Goal: Information Seeking & Learning: Compare options

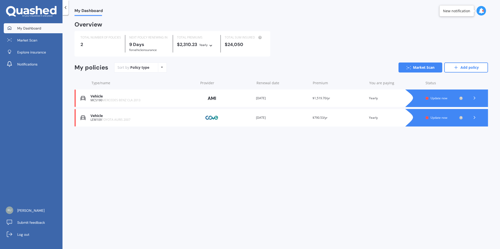
click at [164, 170] on div "My Dashboard Overview TOTAL NUMBER OF POLICIES 2 NEXT POLICY RENEWING [DATE] fo…" at bounding box center [282, 133] width 438 height 234
click at [427, 149] on div "My Dashboard Overview TOTAL NUMBER OF POLICIES 2 NEXT POLICY RENEWING [DATE] fo…" at bounding box center [282, 133] width 438 height 234
click at [432, 99] on span "Update now" at bounding box center [439, 98] width 17 height 4
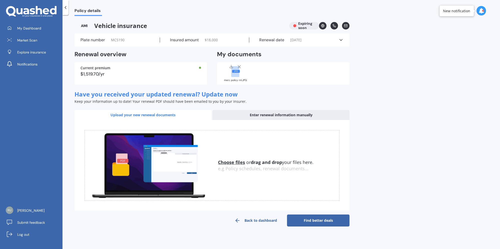
click at [70, 9] on div "Policy details" at bounding box center [86, 8] width 34 height 16
click at [67, 7] on icon at bounding box center [65, 7] width 5 height 5
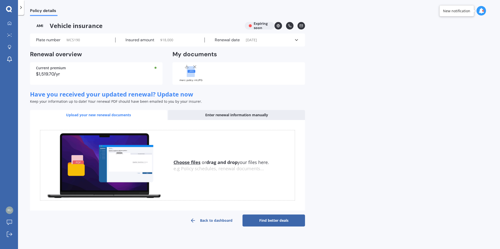
click at [324, 57] on div "Policy details Vehicle insurance Expiring soon Plate number MCS190 Insured amou…" at bounding box center [259, 133] width 482 height 234
click at [295, 35] on div "Plate number MCS190 Insured amount $ 18,000 Renewal date [DATE] See more" at bounding box center [167, 40] width 275 height 13
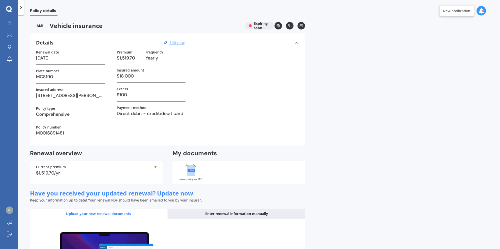
click at [172, 42] on u "Edit now" at bounding box center [177, 42] width 15 height 5
select select "27"
select select "09"
select select "2025"
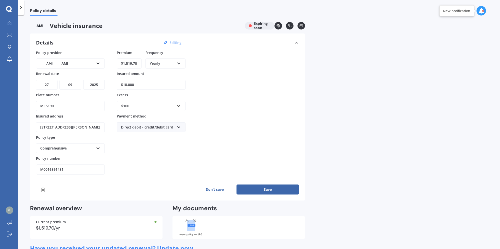
click at [101, 63] on div "AMI AA AMI AMP ANZ ASB Aioi Nissay Dowa Ando Assurant Autosure BNZ Co-Operative…" at bounding box center [70, 64] width 69 height 10
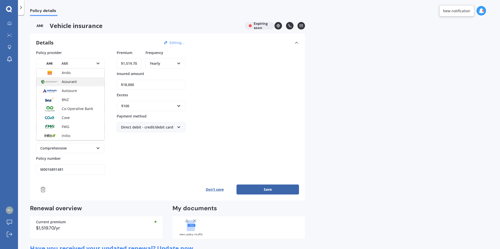
scroll to position [53, 0]
click at [68, 82] on span "Assurant" at bounding box center [69, 83] width 15 height 5
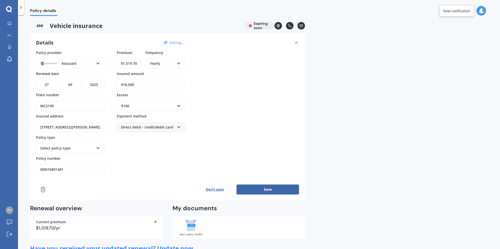
click at [129, 64] on input "$1,519.70" at bounding box center [129, 64] width 25 height 10
type input "$1,260.66"
click at [47, 85] on select "DD 01 02 03 04 05 06 07 08 09 10 11 12 13 14 15 16 17 18 19 20 21 22 23 24 25 2…" at bounding box center [47, 85] width 22 height 10
select select "07"
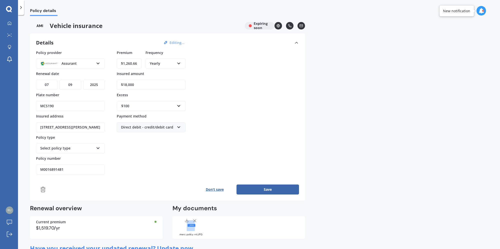
click at [36, 80] on select "DD 01 02 03 04 05 06 07 08 09 10 11 12 13 14 15 16 17 18 19 20 21 22 23 24 25 2…" at bounding box center [47, 85] width 22 height 10
click at [75, 85] on select "MM 01 02 03 04 05 06 07 08 09 10 11 12" at bounding box center [71, 85] width 22 height 10
select select "08"
click at [60, 80] on select "MM 01 02 03 04 05 06 07 08 09 10 11 12" at bounding box center [71, 85] width 22 height 10
click at [101, 88] on select "YYYY 2027 2026 2025 2024 2023 2022 2021 2020 2019 2018 2017 2016 2015 2014 2013…" at bounding box center [94, 85] width 22 height 10
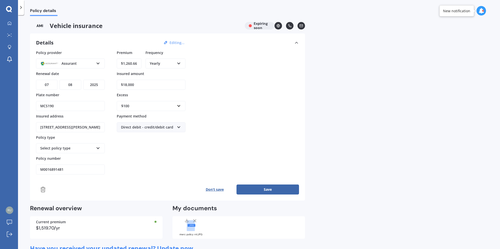
select select "2026"
click at [83, 80] on select "YYYY 2027 2026 2025 2024 2023 2022 2021 2020 2019 2018 2017 2016 2015 2014 2013…" at bounding box center [94, 85] width 22 height 10
click at [161, 103] on div "$100" at bounding box center [148, 106] width 54 height 6
click at [138, 135] on div "$500" at bounding box center [151, 133] width 68 height 9
click at [143, 127] on div "Direct debit - credit/debit card" at bounding box center [148, 128] width 54 height 6
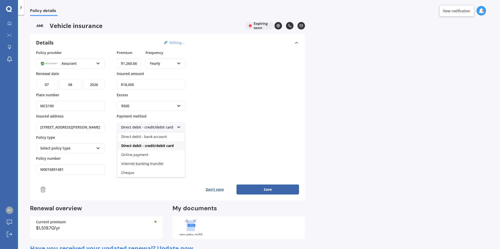
click at [143, 127] on div "Direct debit - credit/debit card" at bounding box center [148, 128] width 54 height 6
click at [54, 147] on div "Select policy type" at bounding box center [67, 149] width 54 height 6
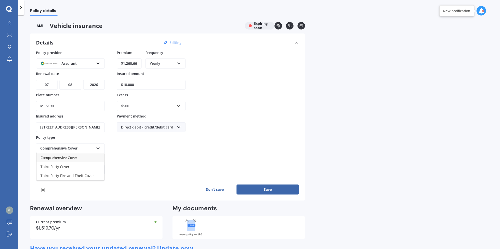
click at [62, 155] on span "Comprehensive Cover" at bounding box center [59, 157] width 37 height 5
click at [179, 159] on div "Premium $1,260.66 Frequency Yearly Yearly Six-Monthly Quarterly Monthly Fortnig…" at bounding box center [151, 112] width 69 height 125
click at [48, 170] on input "M0016891481" at bounding box center [70, 170] width 69 height 10
paste input "P050509618"
drag, startPoint x: 99, startPoint y: 168, endPoint x: 133, endPoint y: 168, distance: 34.0
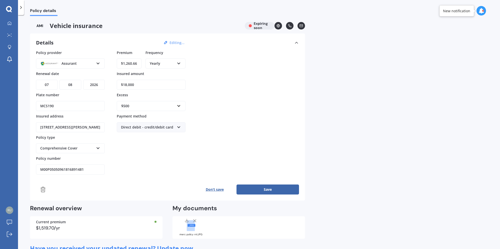
click at [95, 168] on input "M00P05050961816891481" at bounding box center [70, 170] width 69 height 10
drag, startPoint x: 86, startPoint y: 170, endPoint x: 0, endPoint y: 157, distance: 86.6
click at [0, 157] on div "My Dashboard Market Scan Explore insurance Notifications [PERSON_NAME] Submit f…" at bounding box center [250, 124] width 500 height 249
paste input "P050509618"
click at [47, 169] on input "P050509618" at bounding box center [70, 170] width 69 height 10
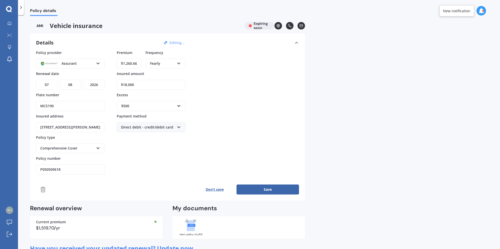
click at [47, 169] on input "P050509618" at bounding box center [70, 170] width 69 height 10
paste input "APMV840314"
type input "APMV840314"
click at [126, 177] on div "Policy provider Assurant AA AMI AMP ANZ ASB [PERSON_NAME] Ando Assurant Autosur…" at bounding box center [167, 122] width 263 height 145
click at [156, 67] on div "Yearly Yearly Six-Monthly Quarterly Monthly Fortnightly Weekly" at bounding box center [166, 64] width 40 height 10
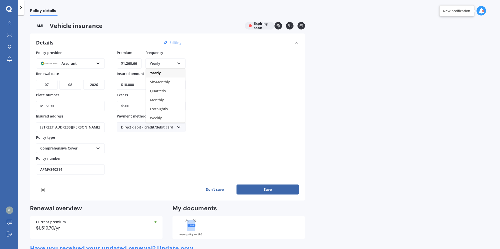
click at [156, 67] on div "Yearly Yearly Six-Monthly Quarterly Monthly Fortnightly Weekly" at bounding box center [166, 64] width 40 height 10
click at [196, 220] on icon at bounding box center [194, 220] width 5 height 5
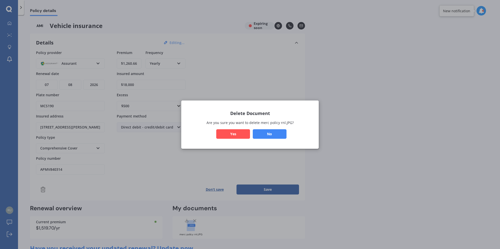
click at [239, 135] on button "Yes" at bounding box center [233, 134] width 34 height 10
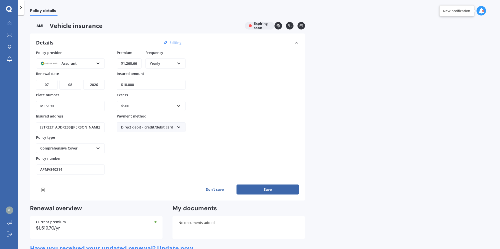
click at [198, 228] on div "No documents added" at bounding box center [239, 227] width 133 height 23
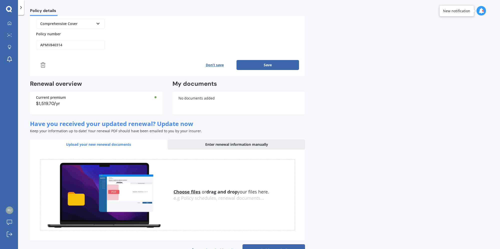
scroll to position [125, 0]
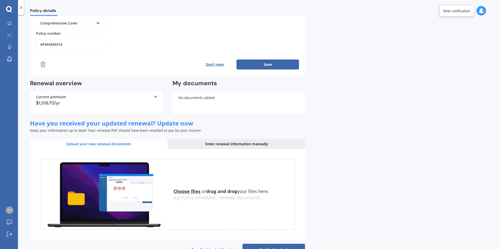
click at [275, 63] on button "Save" at bounding box center [268, 65] width 63 height 10
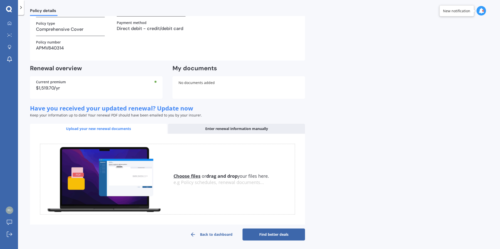
scroll to position [0, 0]
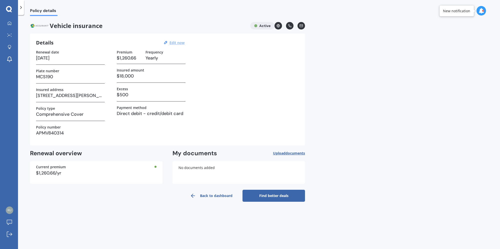
click at [291, 154] on span "documents" at bounding box center [296, 153] width 20 height 5
click at [296, 152] on span "documents" at bounding box center [296, 153] width 20 height 5
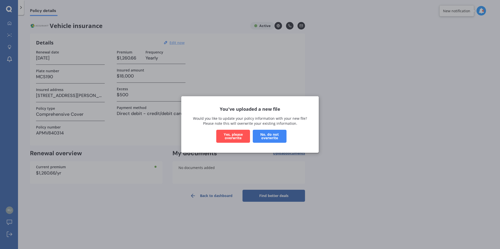
click at [240, 139] on button "Yes, please overwrite" at bounding box center [233, 136] width 34 height 13
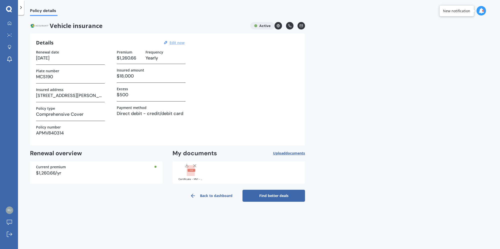
click at [409, 167] on div "Policy details Vehicle insurance Active Details Edit now Renewal date [DATE] Pl…" at bounding box center [259, 133] width 482 height 234
click at [10, 24] on icon at bounding box center [10, 23] width 4 height 4
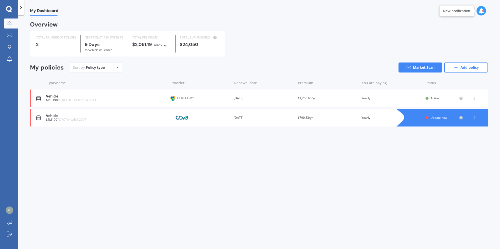
click at [299, 167] on div "My Dashboard Overview TOTAL NUMBER OF POLICIES 2 NEXT POLICY RENEWING [DATE] fo…" at bounding box center [259, 133] width 482 height 234
click at [348, 117] on div "Premium $790.53/yr" at bounding box center [328, 117] width 60 height 5
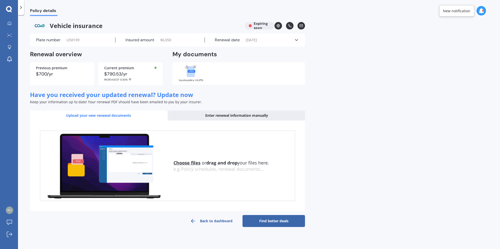
click at [276, 219] on link "Find better deals" at bounding box center [274, 221] width 63 height 12
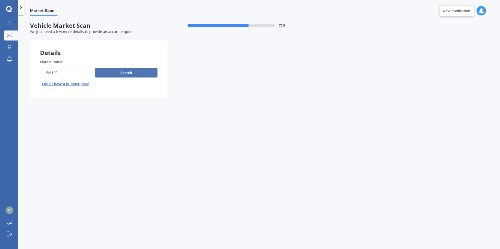
click at [143, 74] on button "Search" at bounding box center [126, 73] width 63 height 10
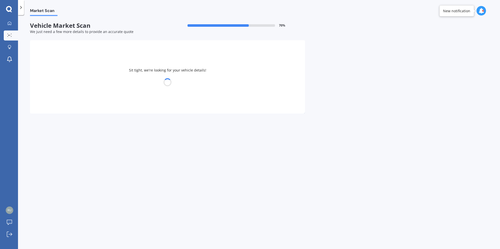
select select "TOYOTA"
select select "AURIS"
select select "29"
select select "11"
select select "1986"
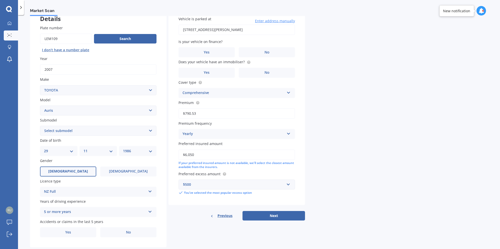
scroll to position [45, 0]
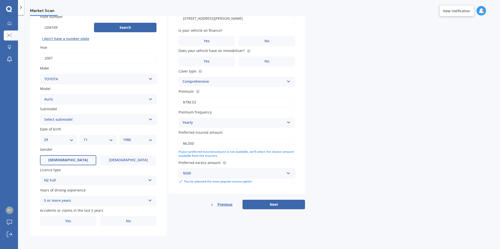
click at [211, 145] on input "$6,050" at bounding box center [237, 143] width 117 height 11
drag, startPoint x: 131, startPoint y: 140, endPoint x: 110, endPoint y: 140, distance: 20.8
click at [110, 140] on div "Details Plate number Search I don’t have a number plate Year [DATE] Make Select…" at bounding box center [167, 115] width 275 height 241
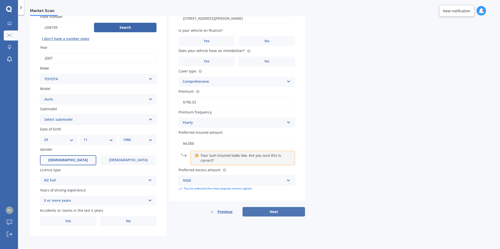
click at [292, 215] on button "Next" at bounding box center [274, 212] width 63 height 10
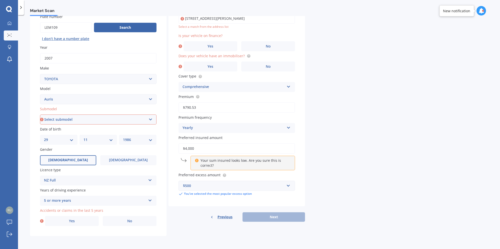
click at [241, 158] on p "Your sum insured looks low. Are you sure this is correct?" at bounding box center [245, 163] width 88 height 10
click at [230, 150] on input "$4,000" at bounding box center [237, 148] width 117 height 11
click at [189, 148] on input "$4,000" at bounding box center [237, 148] width 117 height 11
type input "$4,500"
click at [362, 126] on div "Market Scan Vehicle Market Scan 70 % We just need a few more details to provide…" at bounding box center [259, 133] width 482 height 234
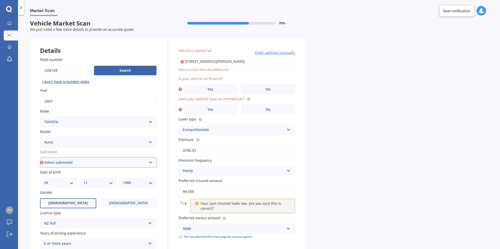
scroll to position [0, 0]
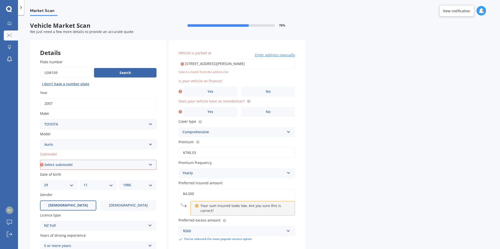
click at [227, 156] on input "$790.53" at bounding box center [237, 153] width 117 height 11
click at [109, 165] on select "Select submodel (All)" at bounding box center [98, 165] width 117 height 10
select select "(ALL)"
click at [40, 160] on select "Select submodel (All)" at bounding box center [98, 165] width 117 height 10
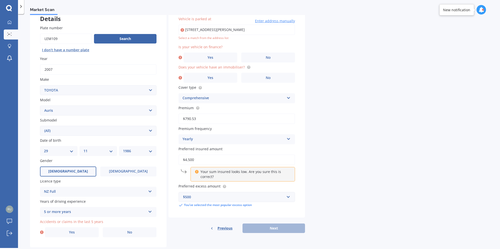
scroll to position [45, 0]
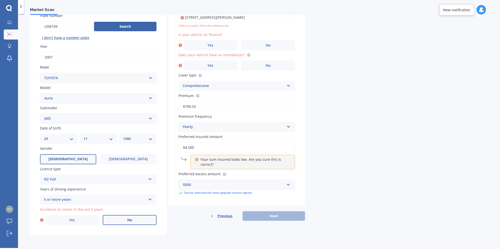
click at [130, 223] on label "No" at bounding box center [130, 220] width 54 height 10
click at [0, 0] on input "No" at bounding box center [0, 0] width 0 height 0
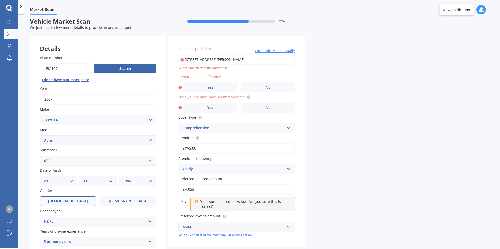
scroll to position [0, 0]
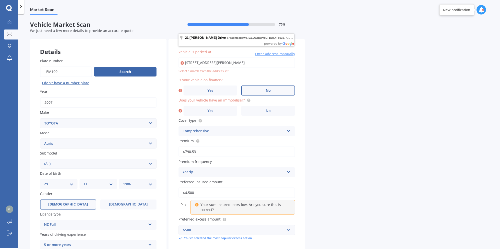
click at [270, 90] on span "No" at bounding box center [268, 91] width 5 height 4
click at [0, 0] on input "No" at bounding box center [0, 0] width 0 height 0
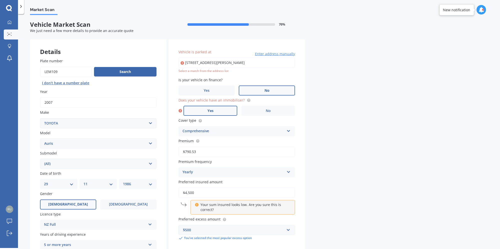
click at [220, 109] on label "Yes" at bounding box center [211, 111] width 54 height 10
click at [0, 0] on input "Yes" at bounding box center [0, 0] width 0 height 0
click at [367, 117] on div "Market Scan Vehicle Market Scan 70 % We just need a few more details to provide…" at bounding box center [259, 132] width 482 height 234
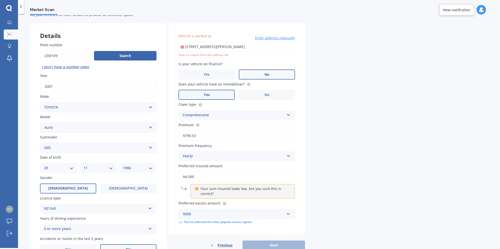
scroll to position [45, 0]
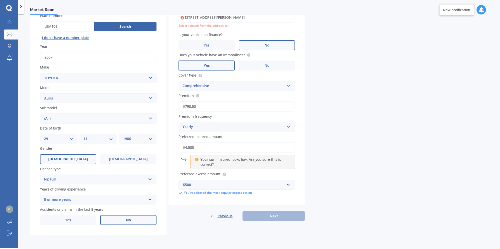
click at [226, 106] on input "$790.53" at bounding box center [237, 106] width 117 height 11
click at [373, 97] on div "Market Scan Vehicle Market Scan 70 % We just need a few more details to provide…" at bounding box center [259, 132] width 482 height 234
drag, startPoint x: 349, startPoint y: 189, endPoint x: 303, endPoint y: 186, distance: 45.7
click at [349, 189] on div "Market Scan Vehicle Market Scan 70 % We just need a few more details to provide…" at bounding box center [259, 132] width 482 height 234
click at [229, 143] on input "$4,500" at bounding box center [237, 147] width 117 height 11
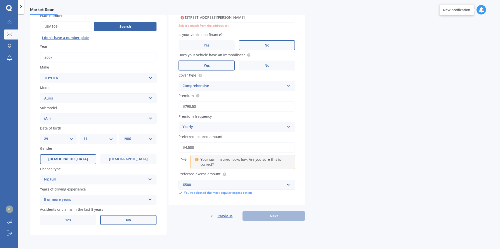
click at [245, 197] on div "Vehicle is parked at [STREET_ADDRESS][PERSON_NAME] Enter address manually Selec…" at bounding box center [237, 99] width 137 height 211
click at [267, 215] on div "Previous Next" at bounding box center [237, 216] width 137 height 10
drag, startPoint x: 216, startPoint y: 146, endPoint x: 210, endPoint y: 144, distance: 6.3
click at [215, 146] on input "$4,500" at bounding box center [237, 147] width 117 height 11
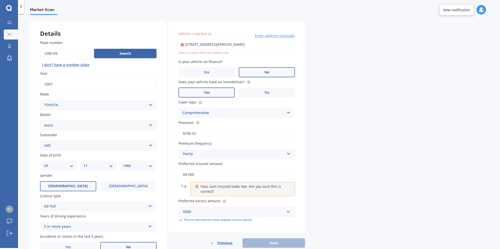
scroll to position [0, 0]
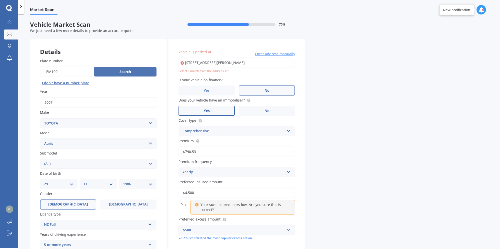
click at [119, 69] on button "Search" at bounding box center [125, 72] width 63 height 10
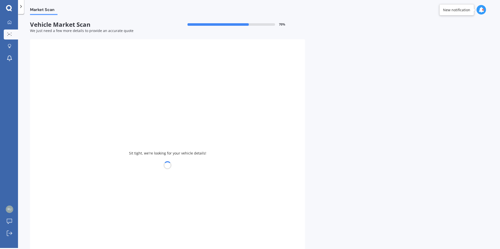
select select
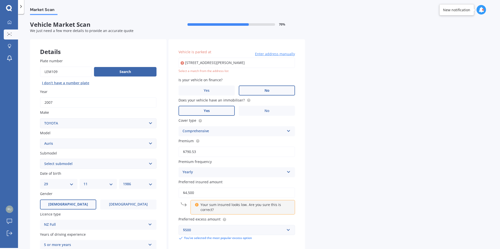
click at [227, 195] on input "$4,500" at bounding box center [237, 193] width 117 height 11
click at [199, 204] on div "Your sum insured looks low. Are you sure this is correct?" at bounding box center [243, 207] width 105 height 15
click at [214, 60] on input "[STREET_ADDRESS][PERSON_NAME]" at bounding box center [237, 63] width 117 height 11
drag, startPoint x: 355, startPoint y: 75, endPoint x: 343, endPoint y: 74, distance: 12.5
click at [355, 75] on div "Market Scan Vehicle Market Scan 70 % We just need a few more details to provide…" at bounding box center [259, 132] width 482 height 234
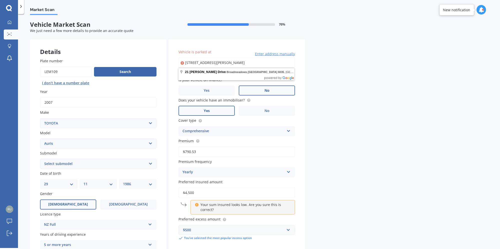
click at [278, 65] on input "[STREET_ADDRESS][PERSON_NAME]" at bounding box center [237, 63] width 117 height 11
type input "[STREET_ADDRESS][PERSON_NAME]"
click at [363, 99] on div "Market Scan Vehicle Market Scan 70 % We just need a few more details to provide…" at bounding box center [259, 132] width 482 height 234
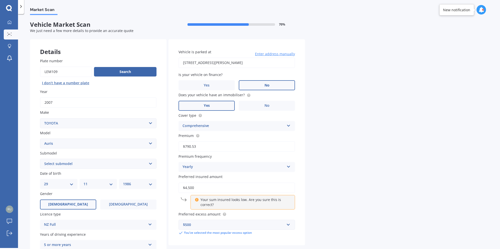
scroll to position [45, 0]
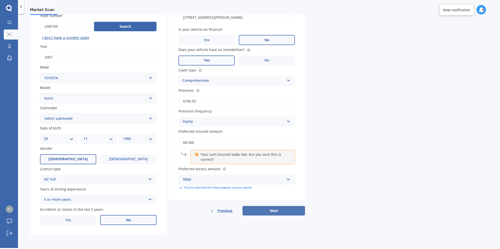
click at [277, 213] on button "Next" at bounding box center [274, 211] width 63 height 10
click at [209, 156] on p "Your sum insured looks low. Are you sure this is correct?" at bounding box center [245, 157] width 88 height 10
click at [265, 211] on div "Previous Next" at bounding box center [237, 211] width 137 height 10
click at [206, 144] on input "$4,500" at bounding box center [237, 142] width 117 height 11
drag, startPoint x: 203, startPoint y: 139, endPoint x: 89, endPoint y: 138, distance: 114.1
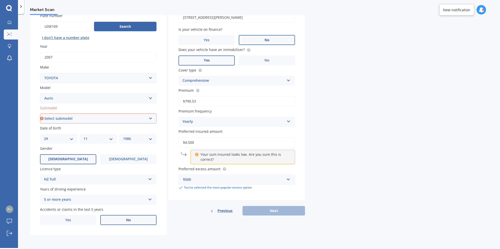
click at [89, 138] on div "Details Plate number Search I don’t have a number plate Year [DATE] Make Select…" at bounding box center [167, 114] width 275 height 241
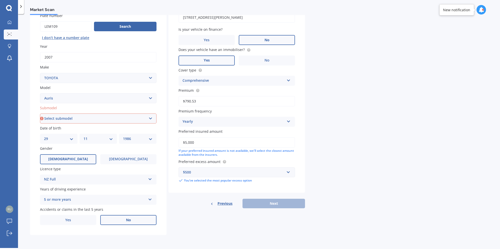
click at [185, 143] on input "$5,000" at bounding box center [237, 142] width 117 height 11
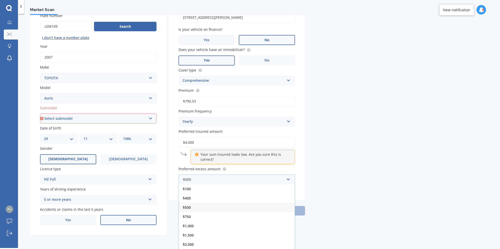
click at [183, 206] on span "$500" at bounding box center [187, 207] width 8 height 5
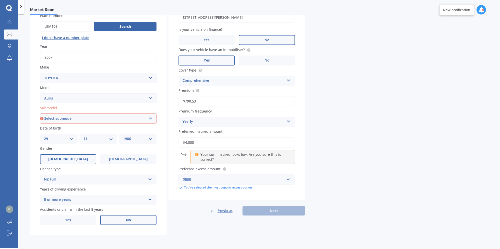
click at [392, 168] on div "Market Scan Vehicle Market Scan 70 % We just need a few more details to provide…" at bounding box center [259, 132] width 482 height 234
click at [273, 210] on div "Previous Next" at bounding box center [237, 211] width 137 height 10
click at [185, 142] on input "$4,000" at bounding box center [237, 142] width 117 height 11
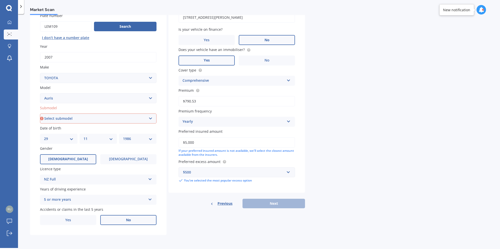
type input "$5,000"
click at [351, 188] on div "Market Scan Vehicle Market Scan 70 % We just need a few more details to provide…" at bounding box center [259, 132] width 482 height 234
click at [259, 200] on div "Previous Next" at bounding box center [237, 204] width 137 height 10
click at [353, 148] on div "Market Scan Vehicle Market Scan 70 % We just need a few more details to provide…" at bounding box center [259, 132] width 482 height 234
click at [242, 98] on input "$790.53" at bounding box center [237, 101] width 117 height 11
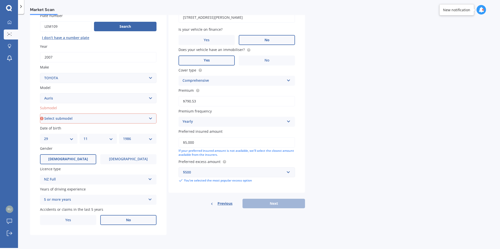
click at [347, 154] on div "Market Scan Vehicle Market Scan 70 % We just need a few more details to provide…" at bounding box center [259, 132] width 482 height 234
click at [265, 208] on div "Details Plate number Search I don’t have a number plate Year [DATE] Make Select…" at bounding box center [167, 114] width 275 height 241
click at [269, 207] on div "Previous Next" at bounding box center [237, 204] width 137 height 10
click at [268, 207] on div "Previous Next" at bounding box center [237, 204] width 137 height 10
click at [129, 120] on select "Select submodel (All)" at bounding box center [98, 119] width 117 height 10
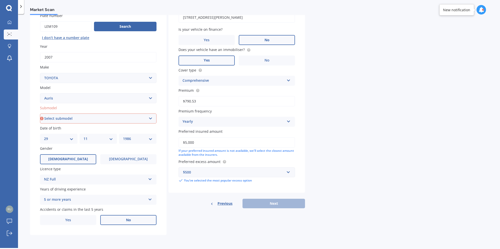
click at [49, 116] on select "Select submodel (All)" at bounding box center [98, 119] width 117 height 10
select select "(ALL)"
click at [40, 114] on select "Select submodel (All)" at bounding box center [98, 119] width 117 height 10
click at [361, 134] on div "Market Scan Vehicle Market Scan 70 % We just need a few more details to provide…" at bounding box center [259, 132] width 482 height 234
click at [265, 205] on button "Next" at bounding box center [274, 204] width 63 height 10
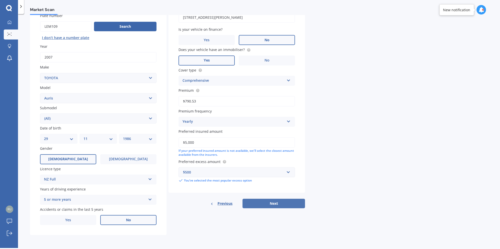
scroll to position [0, 0]
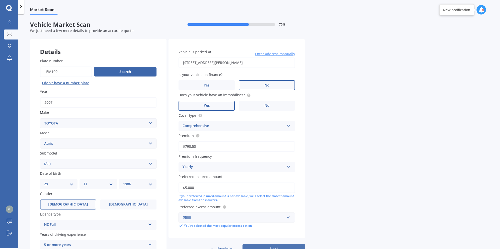
select select "29"
select select "11"
select select "1986"
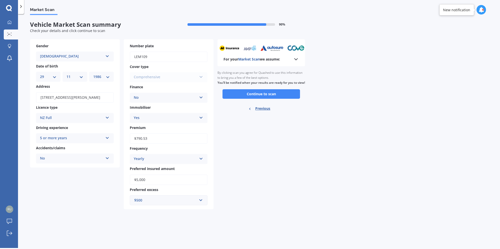
click at [136, 179] on input "$5,000" at bounding box center [169, 180] width 78 height 11
type input "$4,000"
click at [266, 99] on button "Continue to scan" at bounding box center [262, 94] width 78 height 10
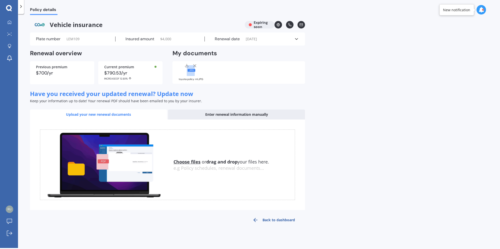
click at [363, 94] on div "Policy details Vehicle insurance Expiring soon Plate number LEM109 Insured amou…" at bounding box center [259, 132] width 482 height 234
click at [281, 224] on link "Back to dashboard" at bounding box center [274, 220] width 63 height 12
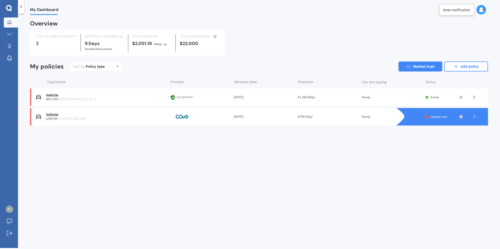
click at [456, 117] on div "Update now" at bounding box center [444, 117] width 27 height 4
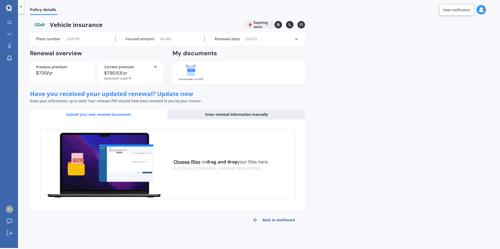
drag, startPoint x: 410, startPoint y: 104, endPoint x: 326, endPoint y: 63, distance: 93.8
click at [410, 104] on div "Policy details Vehicle insurance Expiring soon Plate number LEM109 Insured amou…" at bounding box center [259, 132] width 482 height 234
click at [297, 40] on icon at bounding box center [296, 39] width 5 height 5
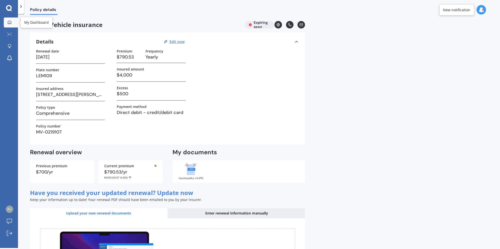
click at [13, 22] on div at bounding box center [10, 22] width 8 height 5
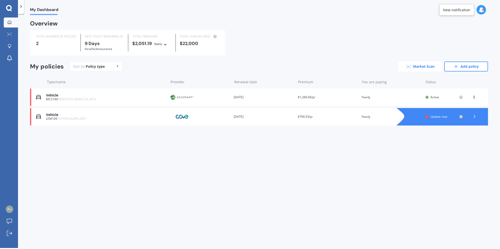
click at [436, 66] on link "Market Scan" at bounding box center [421, 67] width 44 height 10
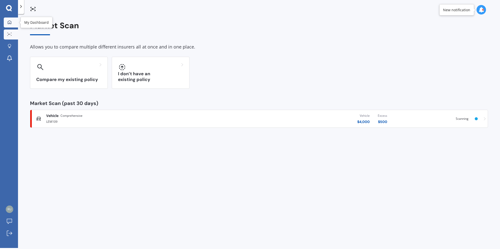
click at [8, 21] on icon at bounding box center [10, 22] width 4 height 4
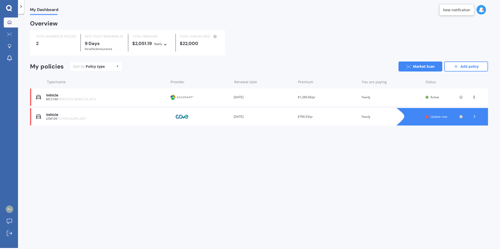
click at [475, 118] on icon at bounding box center [474, 116] width 5 height 5
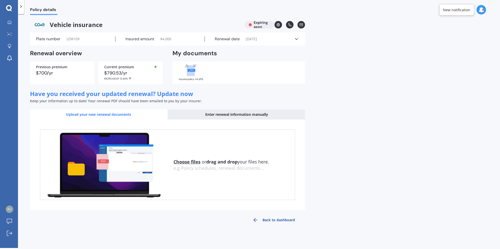
click at [295, 39] on icon at bounding box center [296, 39] width 5 height 5
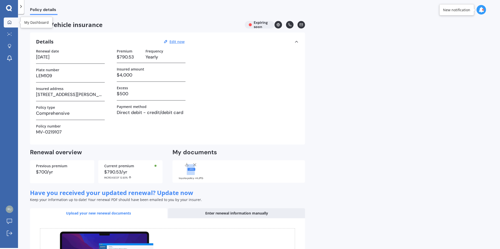
click at [8, 22] on icon at bounding box center [10, 22] width 4 height 4
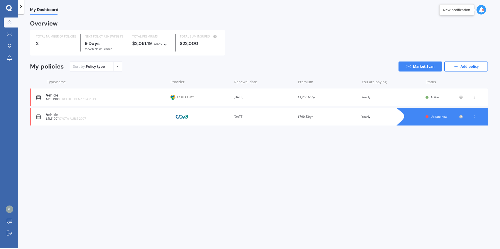
click at [477, 118] on div at bounding box center [474, 117] width 15 height 8
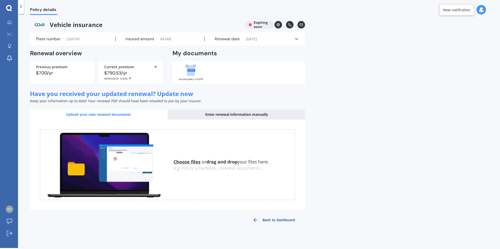
click at [237, 117] on div "Enter renewal information manually" at bounding box center [236, 115] width 137 height 10
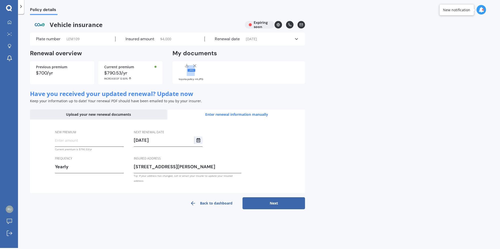
click at [85, 115] on div "Upload your new renewal documents" at bounding box center [98, 115] width 137 height 10
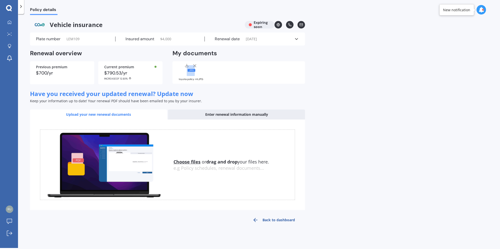
click at [215, 70] on div "toyota policy rnl.JPG" at bounding box center [239, 72] width 133 height 23
click at [127, 39] on label "Insured amount" at bounding box center [140, 39] width 29 height 5
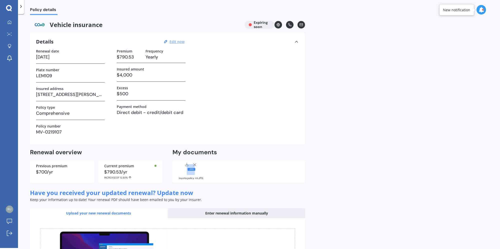
click at [182, 43] on u "Edit now" at bounding box center [177, 41] width 15 height 5
select select "25"
select select "09"
select select "2025"
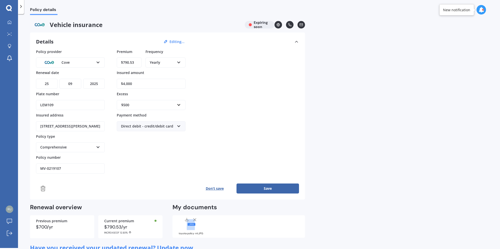
drag, startPoint x: 139, startPoint y: 84, endPoint x: 71, endPoint y: 82, distance: 68.1
click at [71, 82] on div "Policy provider Cove AA AMI AMP ANZ ASB Aioi Nissay Dowa Ando Assurant Autosure…" at bounding box center [167, 111] width 263 height 125
type input "$6,050"
click button "Save" at bounding box center [268, 189] width 63 height 10
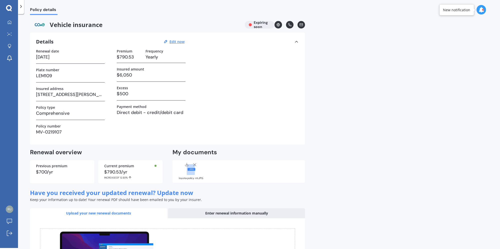
click at [22, 7] on icon at bounding box center [21, 6] width 5 height 5
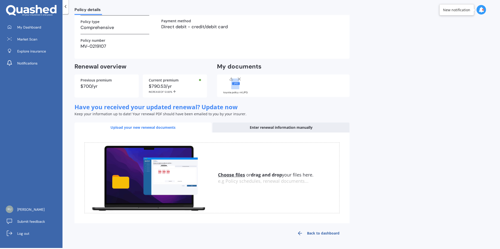
click at [300, 127] on div "Enter renewal information manually" at bounding box center [281, 128] width 137 height 10
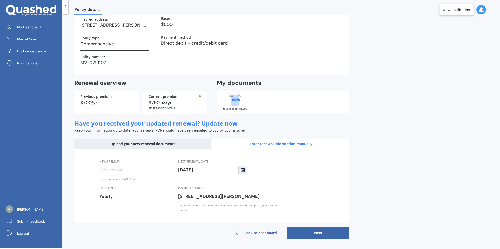
scroll to position [64, 0]
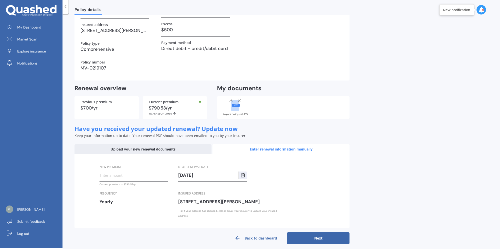
click at [142, 179] on div "New premium" at bounding box center [134, 173] width 69 height 18
click at [142, 176] on input "New premium" at bounding box center [134, 176] width 69 height 8
type input "$790.53"
click at [384, 193] on div "Policy details Vehicle insurance Expiring soon Details Edit now Renewal date [D…" at bounding box center [282, 132] width 438 height 234
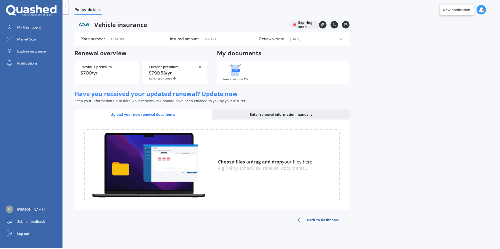
click at [318, 221] on link "Back to dashboard" at bounding box center [318, 220] width 63 height 12
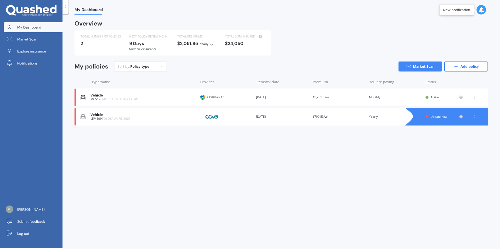
click at [349, 182] on div "My Dashboard Overview TOTAL NUMBER OF POLICIES 2 NEXT POLICY RENEWING [DATE] fo…" at bounding box center [282, 132] width 438 height 234
click at [423, 67] on link "Market Scan" at bounding box center [421, 67] width 44 height 10
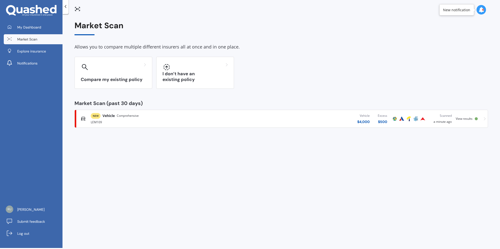
click at [155, 123] on div "LEM109" at bounding box center [163, 122] width 145 height 6
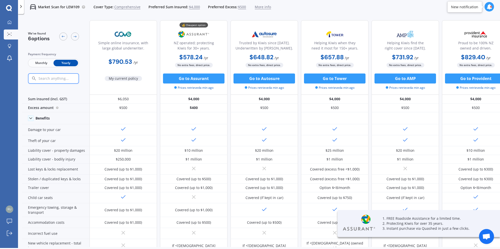
click at [293, 5] on div "Market Scan for LEM109 Cover Type: Comprehensive Preferred Sum Insured: $4,000 …" at bounding box center [259, 7] width 482 height 16
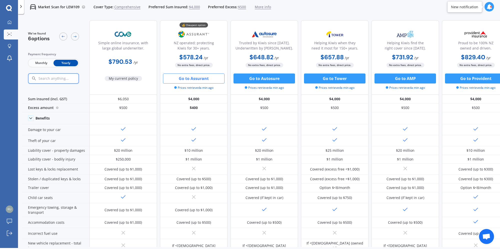
click at [194, 82] on button "Go to Assurant" at bounding box center [194, 79] width 62 height 10
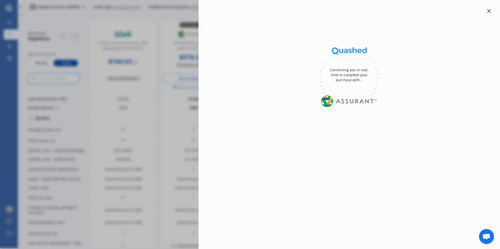
select select "Yearly"
select select "full"
select select "0"
select select "[GEOGRAPHIC_DATA]"
select select "TOYOTA"
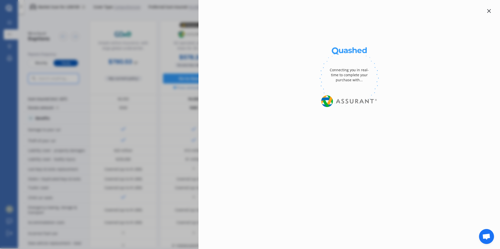
select select "AURIS"
select select "(ALL)"
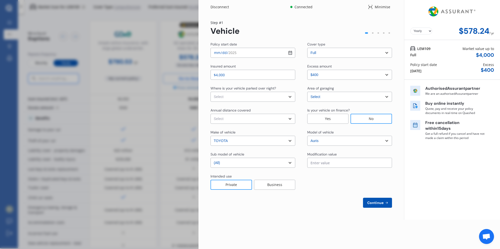
click at [224, 99] on select "Select In a garage On own property On street or road" at bounding box center [253, 97] width 85 height 10
select select "On own property"
click at [211, 92] on select "Select In a garage On own property On street or road" at bounding box center [253, 97] width 85 height 10
click at [246, 120] on select "Select Low (less than 15,000km per year) Average (15,000-30,000km per year) Hig…" at bounding box center [253, 119] width 85 height 10
select select "20000"
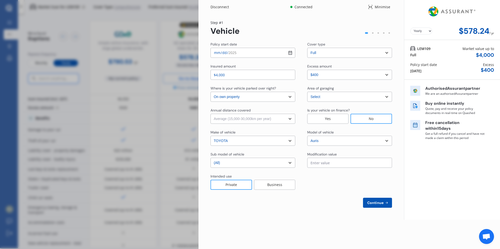
click at [211, 114] on select "Select Low (less than 15,000km per year) Average (15,000-30,000km per year) Hig…" at bounding box center [253, 119] width 85 height 10
drag, startPoint x: 279, startPoint y: 216, endPoint x: 263, endPoint y: 173, distance: 46.1
click at [279, 216] on div "Yearly Monthly $578.24 / yr Step # 1 Vehicle Policy start date [DATE] Cover typ…" at bounding box center [302, 117] width 206 height 206
click at [350, 160] on input "text" at bounding box center [349, 163] width 85 height 10
type input "$0.00"
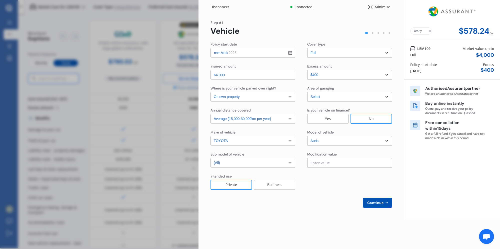
click at [356, 184] on div at bounding box center [349, 182] width 85 height 16
click at [380, 203] on span "Continue" at bounding box center [376, 203] width 18 height 4
select select "Mr"
select select "29"
select select "11"
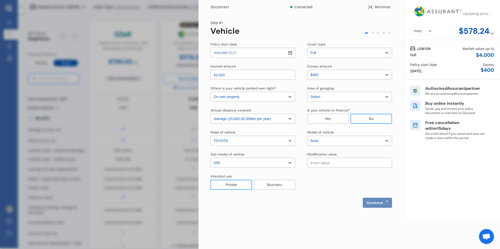
select select "1986"
select select "full"
select select "more than 4 years"
select select "[GEOGRAPHIC_DATA]"
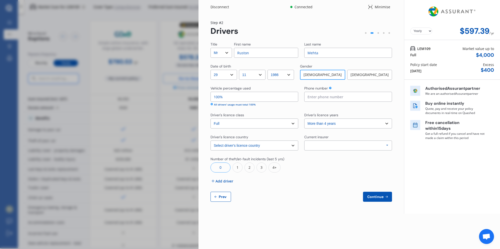
click at [123, 153] on div "Disconnect Connected Minimise Yearly Monthly $597.39 / yr Step # 2 Drivers Titl…" at bounding box center [250, 124] width 500 height 249
click at [213, 8] on div "Disconnect" at bounding box center [223, 7] width 24 height 5
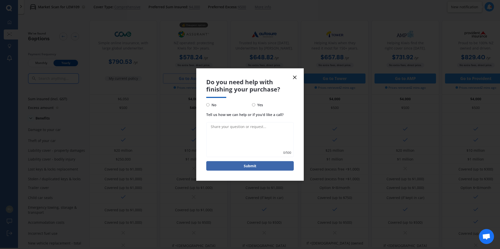
click at [296, 77] on icon at bounding box center [295, 78] width 6 height 6
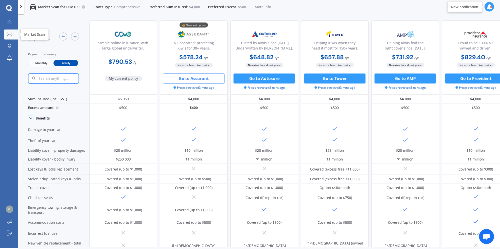
click at [10, 34] on circle at bounding box center [10, 34] width 1 height 1
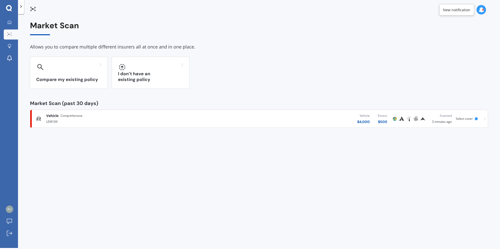
click at [470, 117] on span "Select cover" at bounding box center [464, 119] width 17 height 4
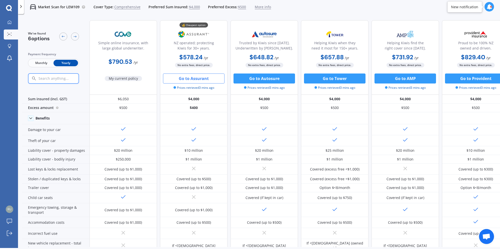
click at [192, 6] on span "$4,000" at bounding box center [194, 7] width 11 height 5
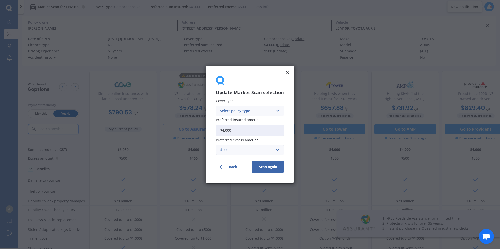
click at [243, 129] on input "$4,000" at bounding box center [250, 131] width 68 height 12
click at [227, 131] on input "$4,000" at bounding box center [250, 131] width 68 height 12
type input "$4,500"
click at [257, 112] on div "Select policy type" at bounding box center [247, 111] width 54 height 6
click at [242, 121] on span "Comprehensive" at bounding box center [233, 121] width 27 height 4
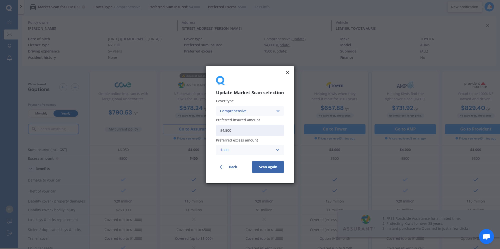
click at [266, 169] on button "Scan again" at bounding box center [268, 167] width 32 height 12
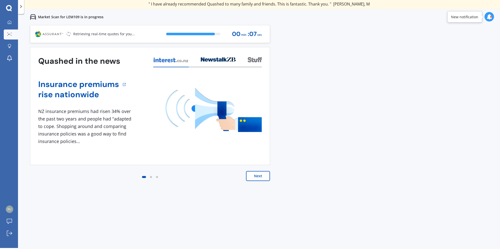
click at [267, 179] on button "Next" at bounding box center [258, 176] width 24 height 10
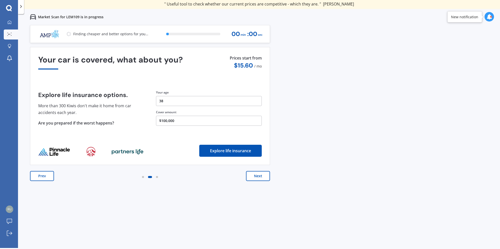
drag, startPoint x: 425, startPoint y: 113, endPoint x: 368, endPoint y: 82, distance: 64.9
click at [422, 113] on div "Previous 60,000+ Kiwis have signed up to shop and save on insurance with us " H…" at bounding box center [259, 149] width 482 height 249
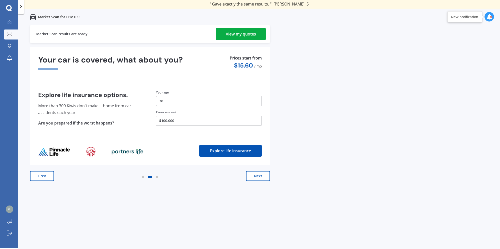
click at [228, 33] on div "View my quotes" at bounding box center [241, 34] width 30 height 12
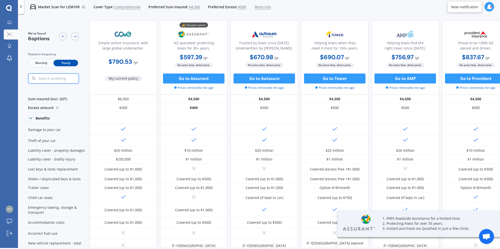
click at [196, 7] on span "$4,500" at bounding box center [194, 7] width 11 height 5
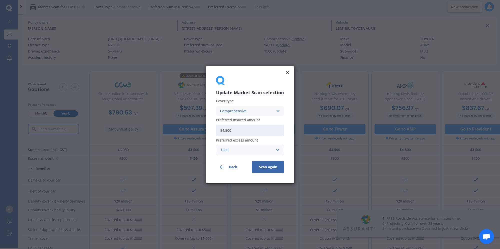
drag, startPoint x: 238, startPoint y: 131, endPoint x: 179, endPoint y: 131, distance: 58.5
click at [179, 131] on div "Update Market Scan selection Cover type Comprehensive Comprehensive Third Party…" at bounding box center [250, 124] width 500 height 249
type input "$5,000"
click at [252, 161] on button "Scan again" at bounding box center [268, 167] width 32 height 12
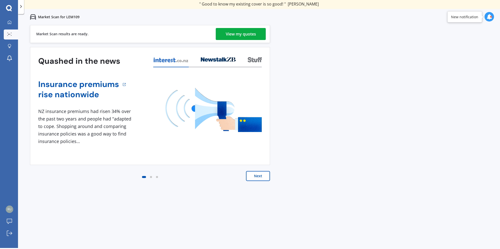
click at [238, 32] on div "View my quotes" at bounding box center [241, 34] width 30 height 12
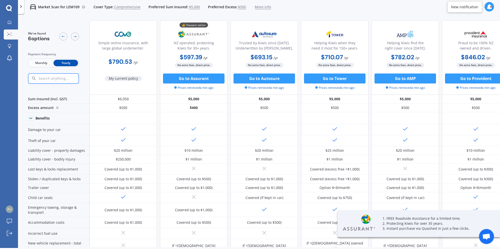
click at [191, 8] on span "$5,000" at bounding box center [194, 7] width 11 height 5
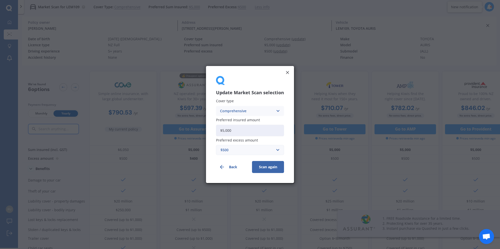
drag, startPoint x: 239, startPoint y: 129, endPoint x: 205, endPoint y: 131, distance: 33.8
click at [205, 131] on div "Update Market Scan selection Cover type Comprehensive Comprehensive Third Party…" at bounding box center [250, 124] width 500 height 249
type input "$5,500"
click at [252, 161] on button "Scan again" at bounding box center [268, 167] width 32 height 12
